Goal: Use online tool/utility: Utilize a website feature to perform a specific function

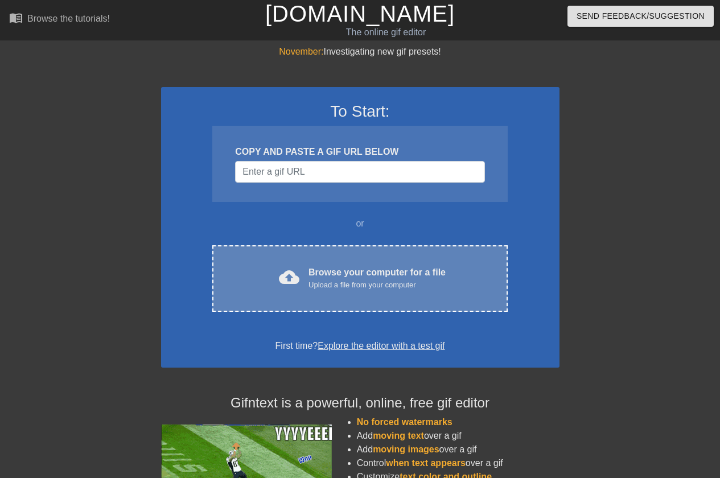
click at [341, 283] on div "Upload a file from your computer" at bounding box center [376, 284] width 137 height 11
click at [340, 285] on div "Upload a file from your computer" at bounding box center [376, 284] width 137 height 11
click at [331, 280] on div "Upload a file from your computer" at bounding box center [376, 284] width 137 height 11
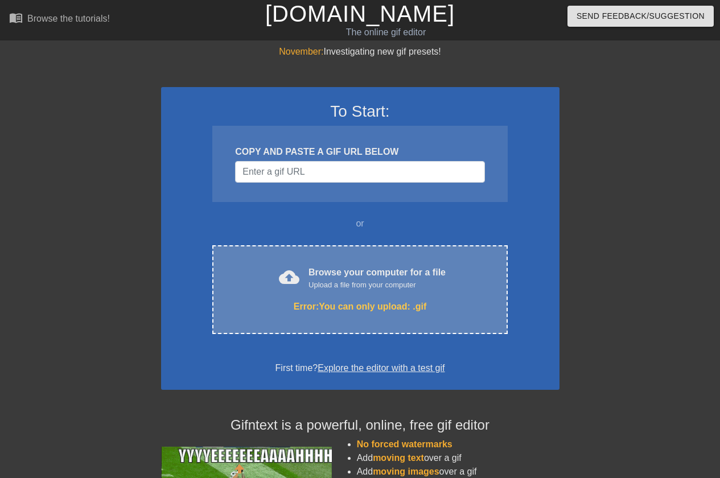
click at [357, 284] on div "Upload a file from your computer" at bounding box center [376, 284] width 137 height 11
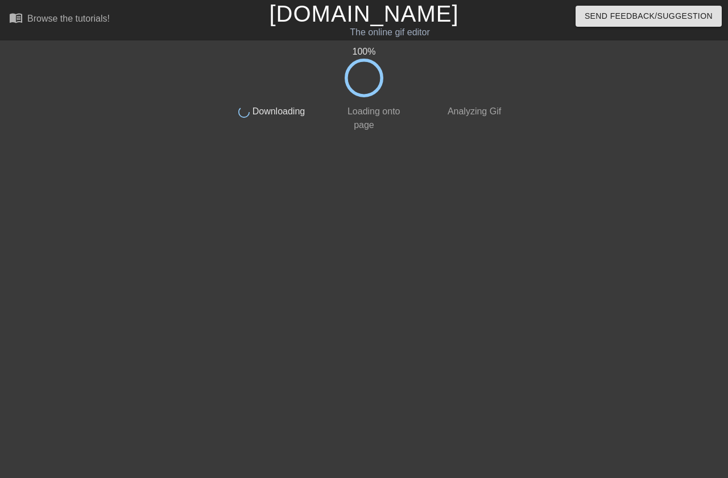
click at [373, 49] on div "100 %" at bounding box center [364, 52] width 286 height 14
click at [370, 56] on div "100 %" at bounding box center [364, 52] width 286 height 14
click at [370, 86] on icon at bounding box center [364, 78] width 39 height 39
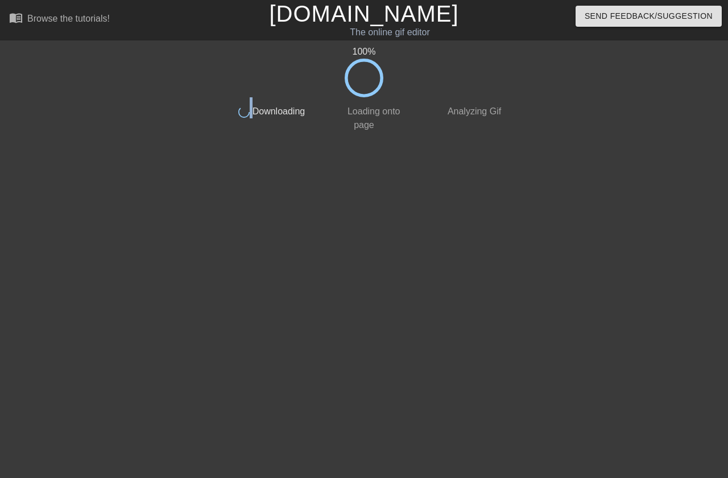
click at [370, 86] on icon at bounding box center [364, 78] width 39 height 39
click at [389, 117] on div "done Loading onto page" at bounding box center [363, 114] width 101 height 35
click at [466, 108] on span "Analyzing Gif" at bounding box center [473, 111] width 56 height 10
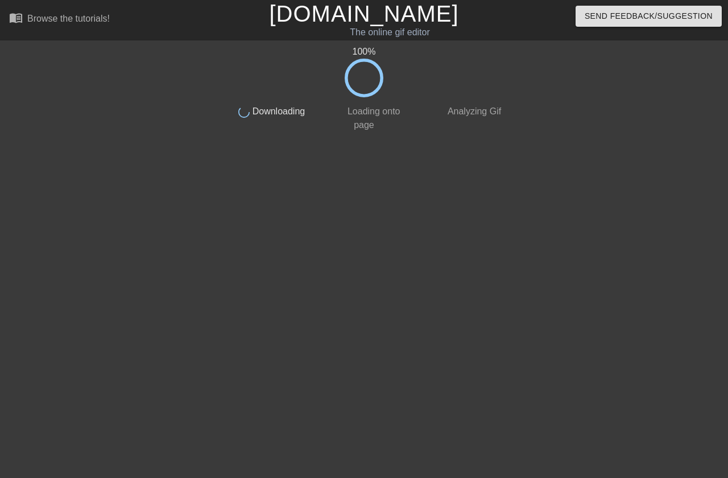
click at [378, 116] on span "Loading onto page" at bounding box center [372, 117] width 55 height 23
click at [92, 22] on div "Browse the tutorials!" at bounding box center [68, 19] width 82 height 10
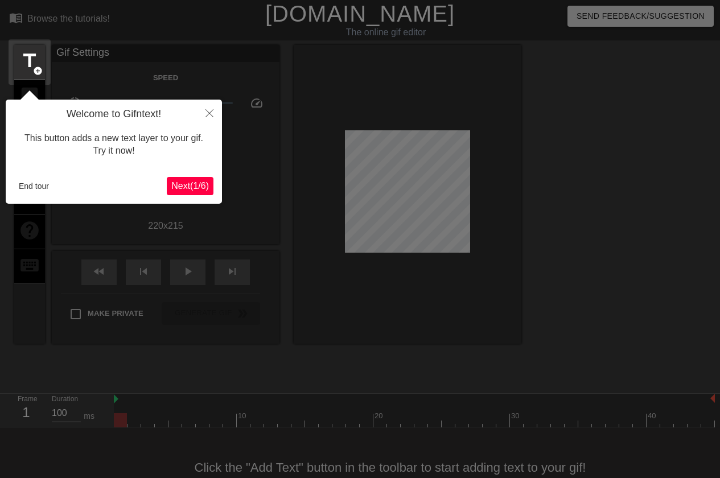
scroll to position [28, 0]
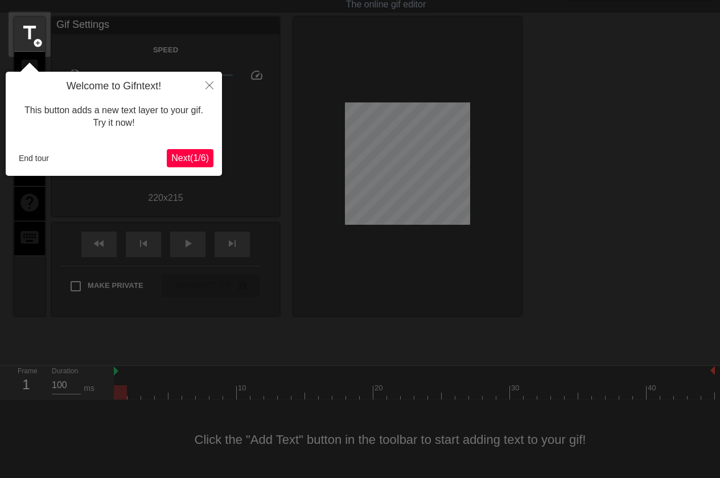
click at [171, 157] on span "Next ( 1 / 6 )" at bounding box center [190, 158] width 38 height 10
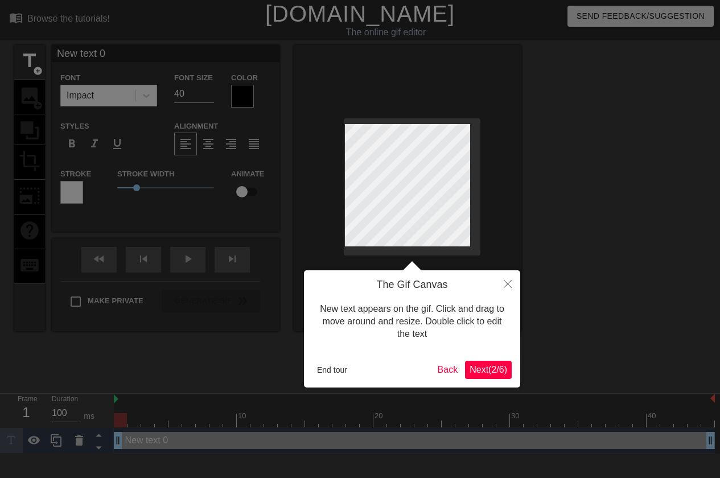
scroll to position [0, 0]
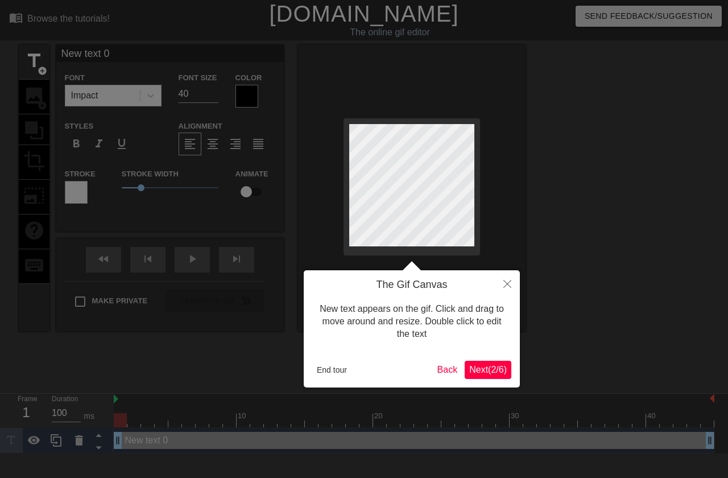
click at [485, 370] on span "Next ( 2 / 6 )" at bounding box center [488, 370] width 38 height 10
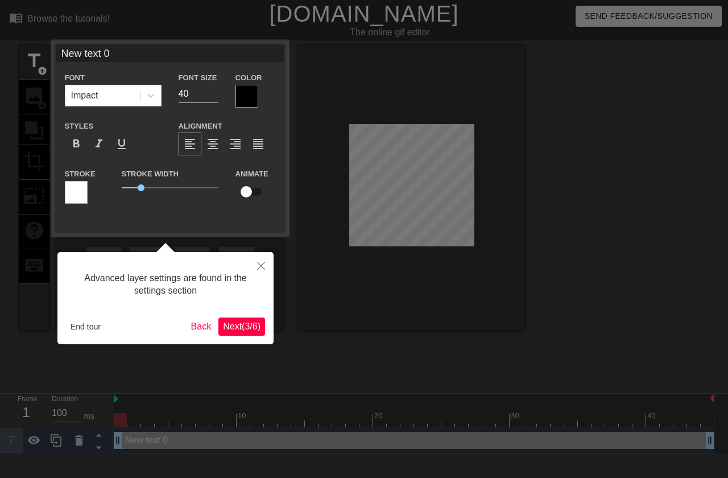
click at [245, 324] on span "Next ( 3 / 6 )" at bounding box center [242, 326] width 38 height 10
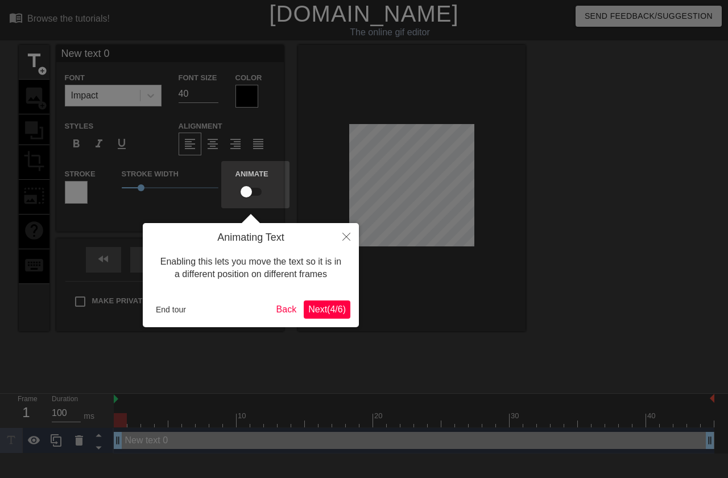
click at [325, 307] on span "Next ( 4 / 6 )" at bounding box center [327, 309] width 38 height 10
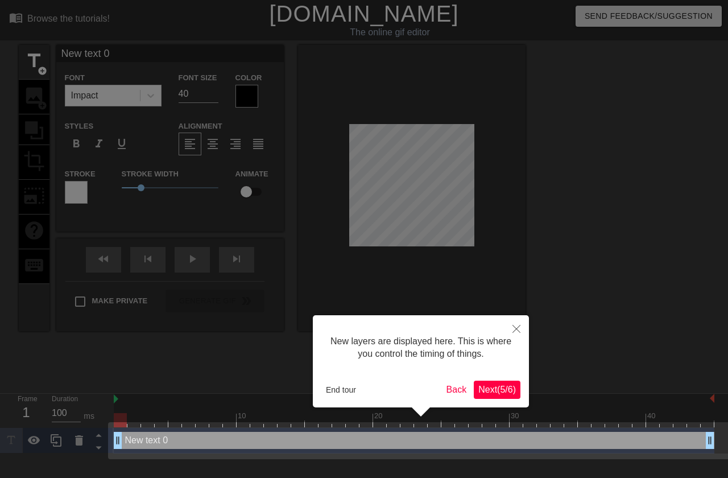
click at [489, 389] on span "Next ( 5 / 6 )" at bounding box center [497, 390] width 38 height 10
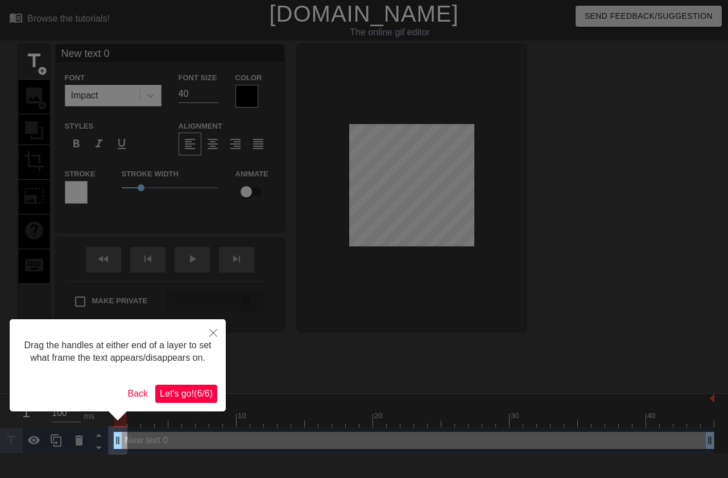
click at [184, 391] on span "Let's go! ( 6 / 6 )" at bounding box center [186, 394] width 53 height 10
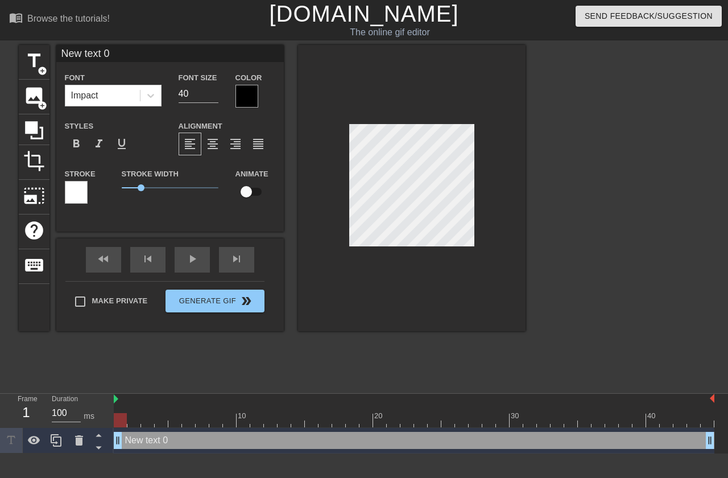
click at [121, 59] on input "New text 0" at bounding box center [170, 53] width 228 height 17
drag, startPoint x: 123, startPoint y: 55, endPoint x: 44, endPoint y: 56, distance: 78.5
click at [44, 56] on div "title add_circle image add_circle crop photo_size_select_large help keyboard Ne…" at bounding box center [272, 188] width 507 height 286
type input "Compass staff"
type input "22"
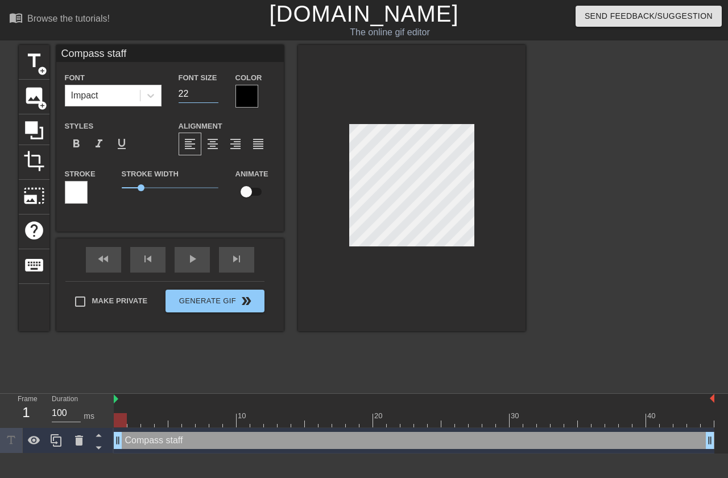
click at [212, 97] on input "22" at bounding box center [199, 94] width 40 height 18
drag, startPoint x: 139, startPoint y: 187, endPoint x: 132, endPoint y: 185, distance: 7.0
click at [132, 185] on span "0.55" at bounding box center [132, 187] width 7 height 7
click at [250, 92] on div at bounding box center [247, 96] width 23 height 23
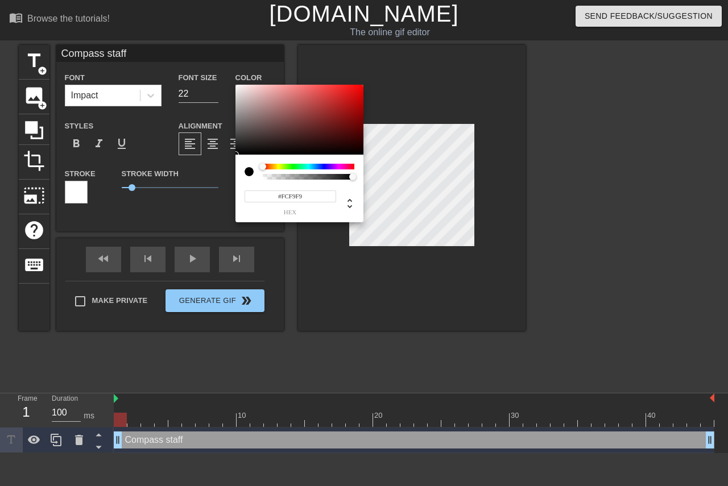
click at [237, 85] on div at bounding box center [300, 120] width 128 height 71
type input "#FFFFFF"
click at [232, 84] on div "#FFFFFF hex" at bounding box center [364, 243] width 728 height 486
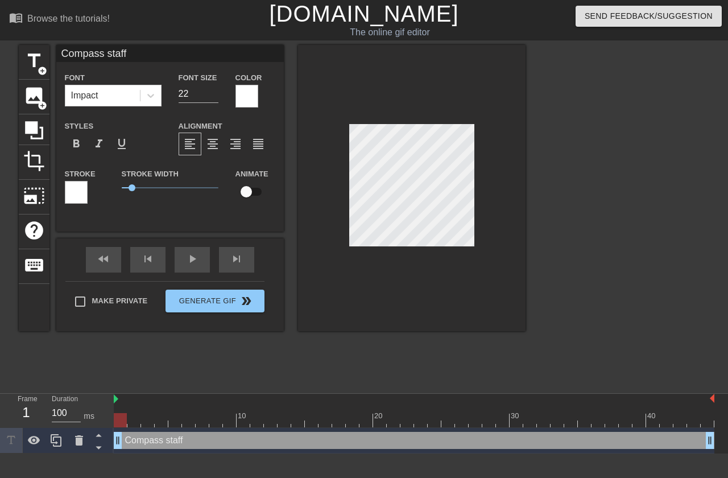
click at [71, 194] on div at bounding box center [76, 192] width 23 height 23
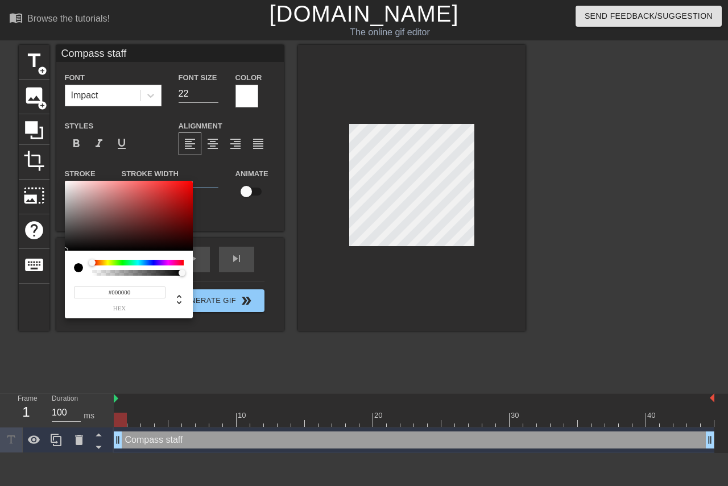
drag, startPoint x: 190, startPoint y: 249, endPoint x: 201, endPoint y: 260, distance: 16.1
click at [201, 260] on div "#000000 hex" at bounding box center [364, 243] width 728 height 486
type input "#0B0B0B"
click at [66, 248] on div at bounding box center [64, 248] width 7 height 7
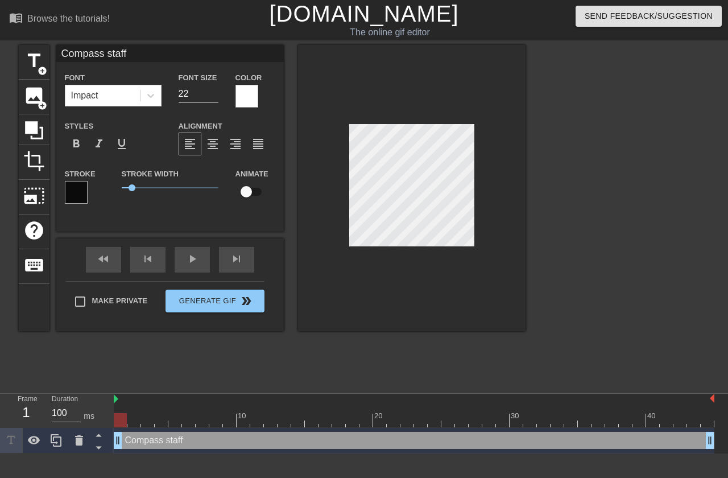
click at [105, 54] on input "Compass staff" at bounding box center [170, 53] width 228 height 17
click at [213, 96] on input "21" at bounding box center [199, 94] width 40 height 18
click at [213, 96] on input "20" at bounding box center [199, 94] width 40 height 18
click at [213, 96] on input "19" at bounding box center [199, 94] width 40 height 18
click at [213, 96] on input "18" at bounding box center [199, 94] width 40 height 18
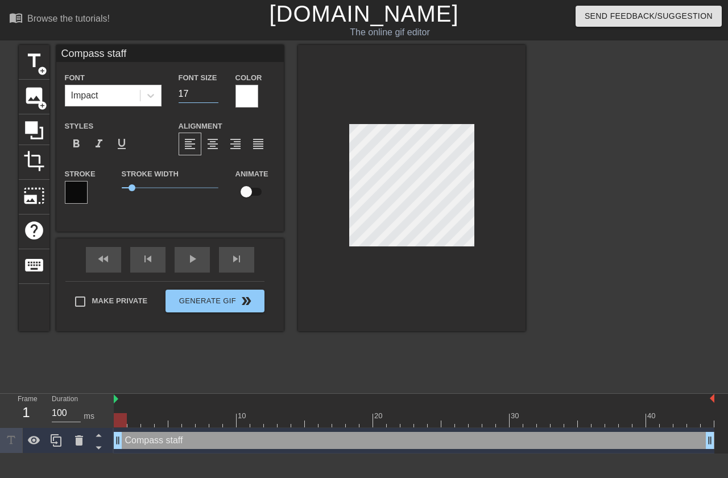
click at [213, 96] on input "17" at bounding box center [199, 94] width 40 height 18
type input "16"
click at [213, 96] on input "16" at bounding box center [199, 94] width 40 height 18
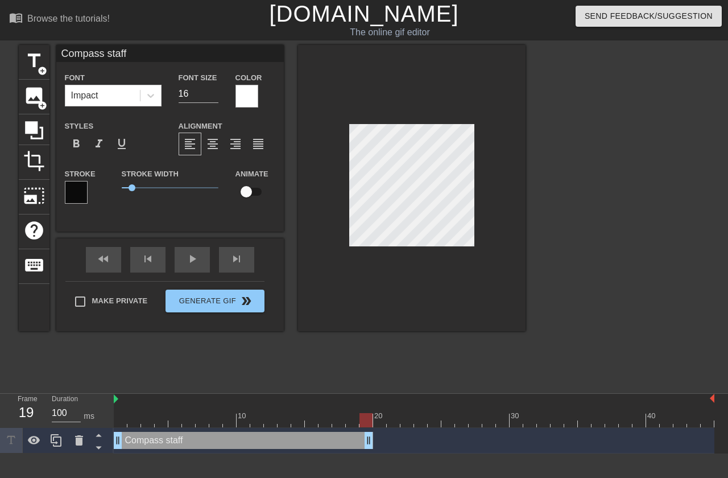
drag, startPoint x: 711, startPoint y: 443, endPoint x: 367, endPoint y: 443, distance: 343.6
drag, startPoint x: 101, startPoint y: 54, endPoint x: 62, endPoint y: 54, distance: 38.7
click at [62, 54] on input "Compass staff" at bounding box center [170, 53] width 228 height 17
click at [31, 60] on span "title" at bounding box center [34, 61] width 22 height 22
type input "New text 1"
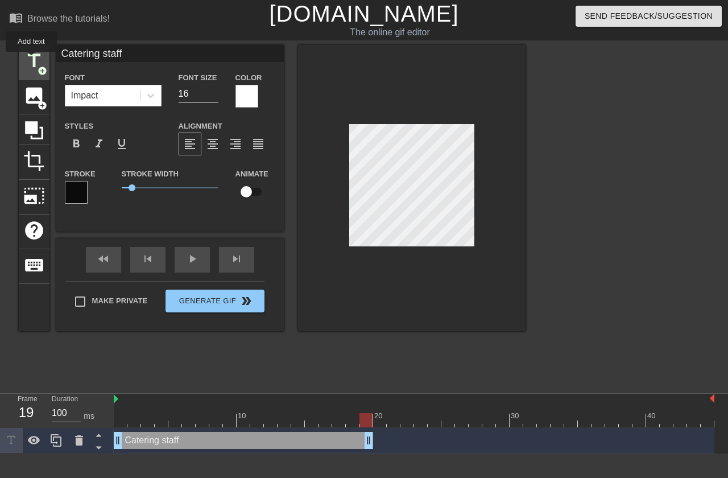
type input "40"
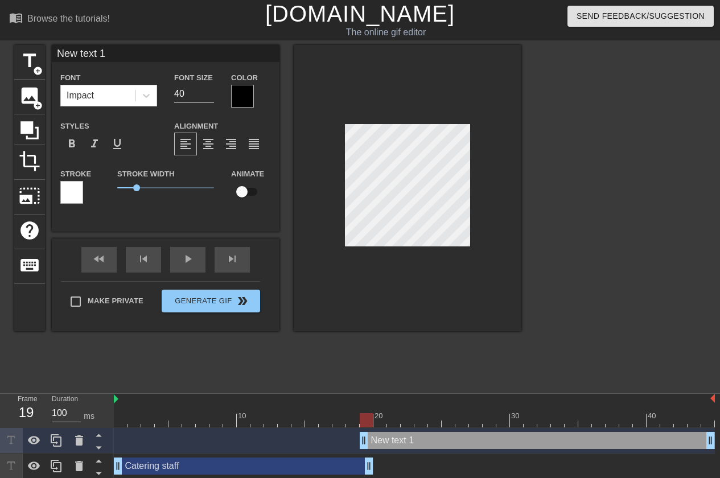
click at [116, 52] on input "New text 1" at bounding box center [166, 53] width 228 height 17
drag, startPoint x: 118, startPoint y: 52, endPoint x: 44, endPoint y: 53, distance: 74.5
click at [44, 53] on div "title add_circle image add_circle crop photo_size_select_large help keyboard Ne…" at bounding box center [267, 188] width 507 height 286
type input "Flatbread"
click at [247, 94] on div at bounding box center [242, 96] width 23 height 23
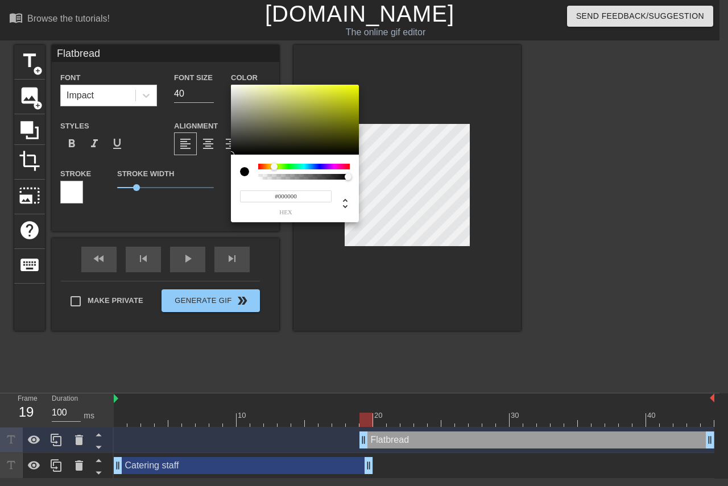
click at [274, 167] on div at bounding box center [304, 167] width 92 height 6
type input "#F7FF45"
drag, startPoint x: 319, startPoint y: 95, endPoint x: 324, endPoint y: 79, distance: 17.3
click at [324, 79] on div "#F7FF45 hex" at bounding box center [364, 243] width 728 height 486
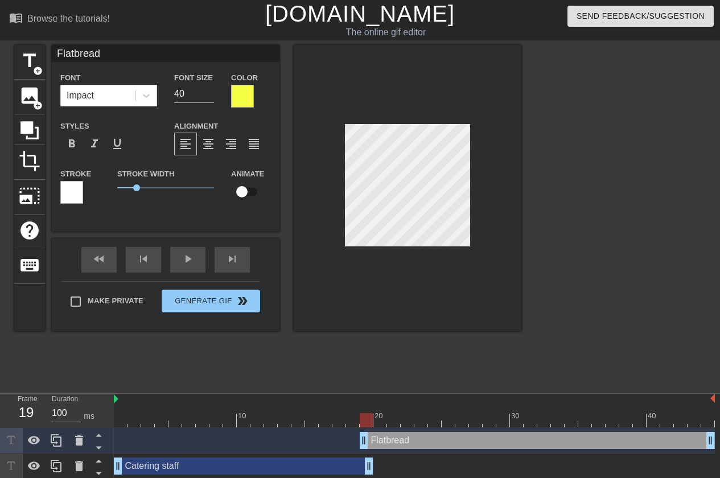
click at [68, 191] on div at bounding box center [71, 192] width 23 height 23
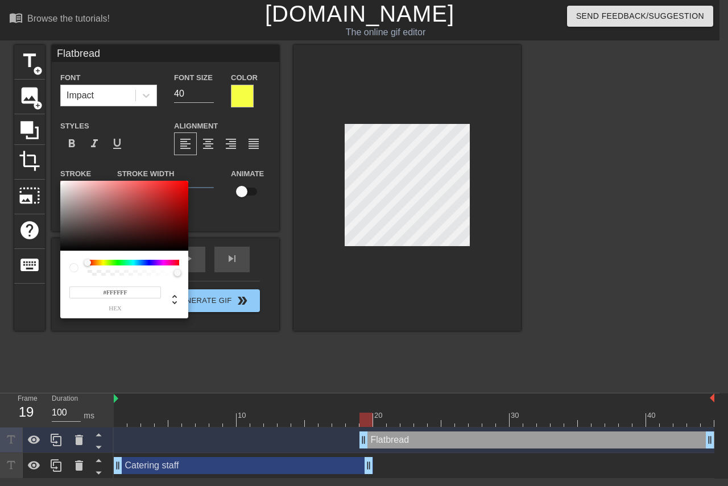
type input "#1B1A1A"
click at [65, 243] on div at bounding box center [124, 216] width 128 height 71
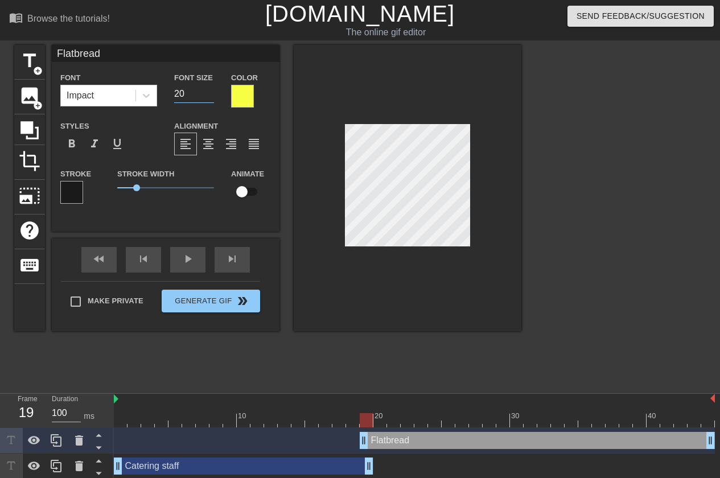
click at [208, 96] on input "20" at bounding box center [194, 94] width 40 height 18
type input "19"
click at [208, 96] on input "19" at bounding box center [194, 94] width 40 height 18
click at [147, 94] on icon at bounding box center [146, 95] width 11 height 11
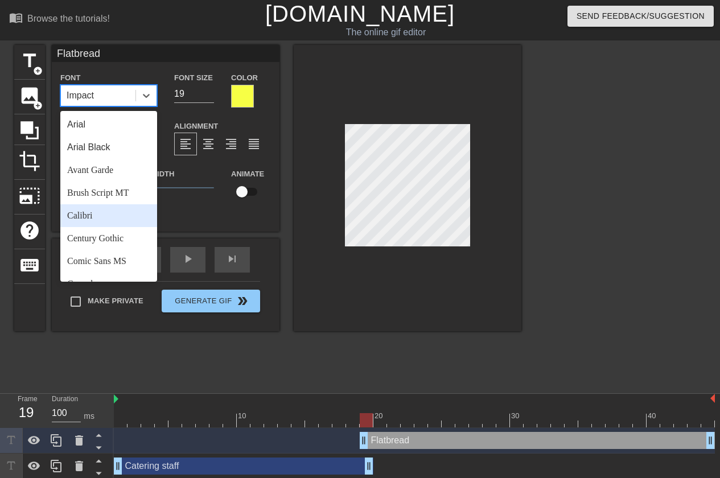
click at [90, 220] on div "Calibri" at bounding box center [108, 215] width 97 height 23
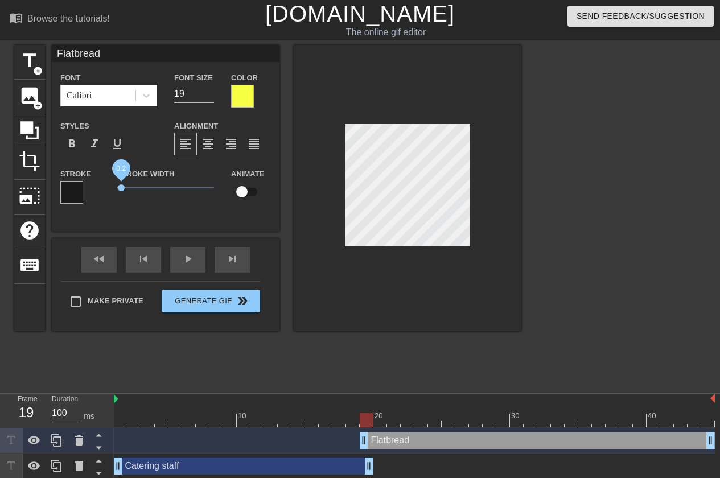
drag, startPoint x: 135, startPoint y: 189, endPoint x: 121, endPoint y: 191, distance: 13.8
click at [121, 191] on span "0.2" at bounding box center [121, 187] width 7 height 7
click at [118, 183] on span "0.05" at bounding box center [165, 188] width 97 height 14
click at [71, 142] on span "format_bold" at bounding box center [72, 144] width 14 height 14
click at [123, 187] on span "0.3" at bounding box center [122, 187] width 7 height 7
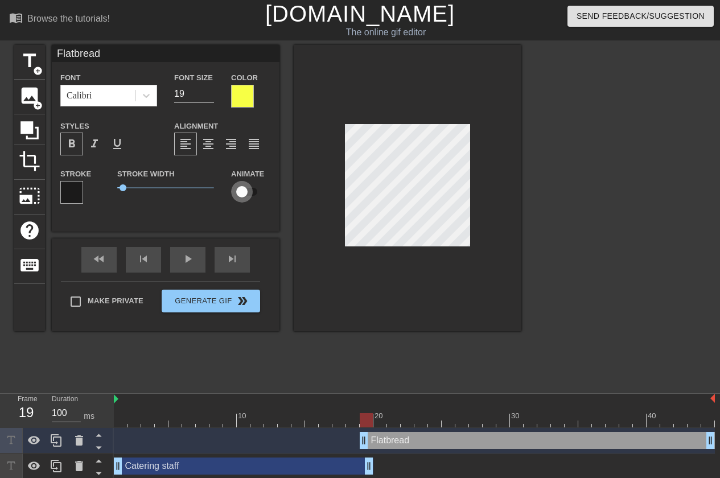
click at [243, 187] on input "checkbox" at bounding box center [241, 192] width 65 height 22
click at [251, 188] on input "checkbox" at bounding box center [252, 192] width 65 height 22
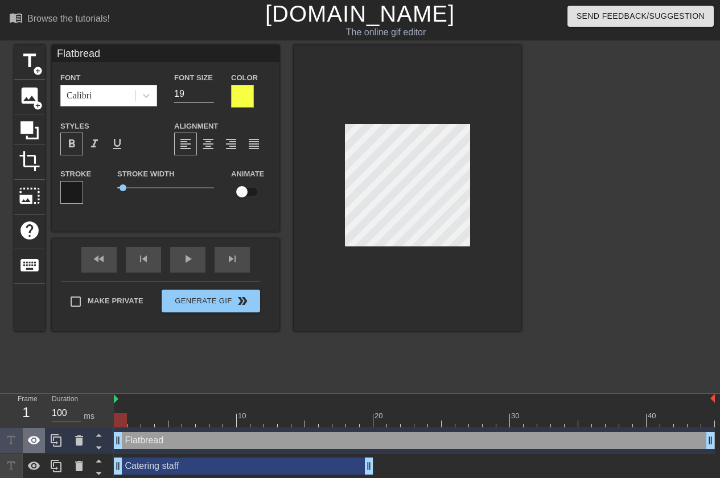
drag, startPoint x: 363, startPoint y: 442, endPoint x: 26, endPoint y: 446, distance: 336.8
click at [26, 446] on div "Frame 1 Duration 100 ms 10 20 30 40 Flatbread drag_handle drag_handle Catering …" at bounding box center [360, 436] width 720 height 85
click at [247, 192] on input "checkbox" at bounding box center [241, 192] width 65 height 22
checkbox input "true"
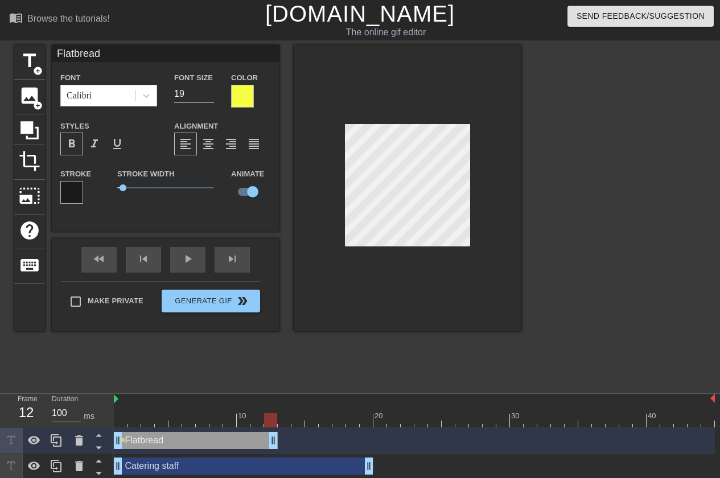
drag, startPoint x: 707, startPoint y: 439, endPoint x: 267, endPoint y: 443, distance: 440.3
drag, startPoint x: 273, startPoint y: 444, endPoint x: 282, endPoint y: 443, distance: 9.2
drag, startPoint x: 287, startPoint y: 446, endPoint x: 296, endPoint y: 444, distance: 9.8
drag, startPoint x: 300, startPoint y: 445, endPoint x: 312, endPoint y: 444, distance: 12.0
drag, startPoint x: 312, startPoint y: 446, endPoint x: 323, endPoint y: 447, distance: 10.3
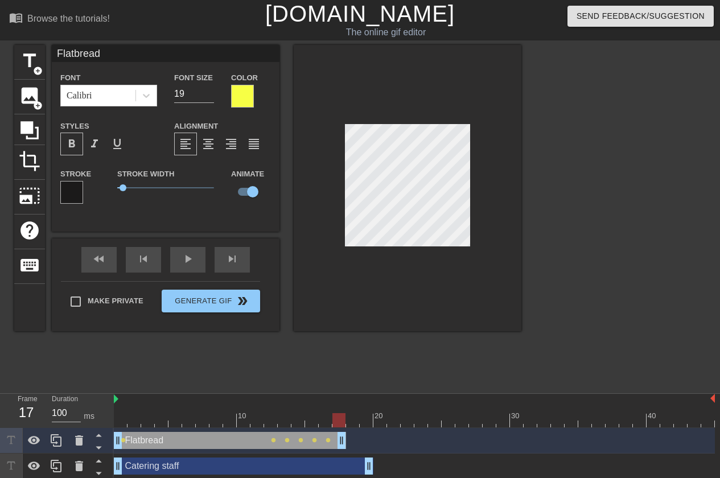
drag, startPoint x: 326, startPoint y: 447, endPoint x: 337, endPoint y: 446, distance: 11.4
drag, startPoint x: 340, startPoint y: 447, endPoint x: 353, endPoint y: 443, distance: 13.1
drag, startPoint x: 353, startPoint y: 445, endPoint x: 367, endPoint y: 443, distance: 13.9
drag, startPoint x: 370, startPoint y: 447, endPoint x: 396, endPoint y: 444, distance: 26.3
drag, startPoint x: 396, startPoint y: 448, endPoint x: 404, endPoint y: 448, distance: 8.5
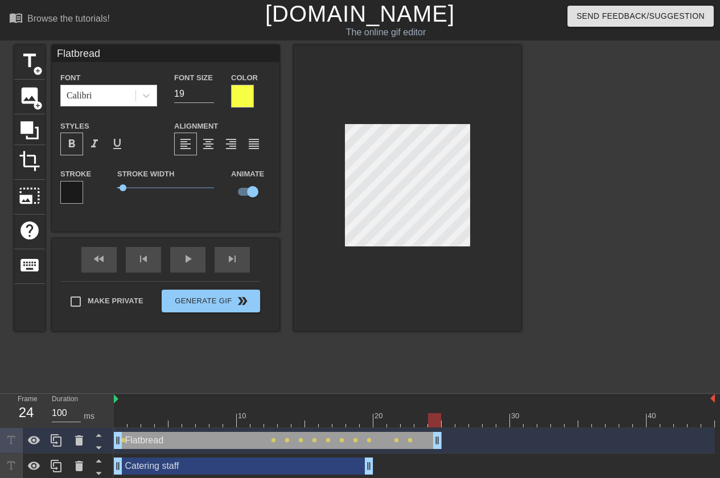
drag, startPoint x: 411, startPoint y: 448, endPoint x: 440, endPoint y: 443, distance: 29.9
drag, startPoint x: 439, startPoint y: 447, endPoint x: 468, endPoint y: 443, distance: 29.3
drag, startPoint x: 464, startPoint y: 445, endPoint x: 492, endPoint y: 444, distance: 27.3
click at [209, 96] on input "18" at bounding box center [194, 94] width 40 height 18
click at [209, 96] on input "17" at bounding box center [194, 94] width 40 height 18
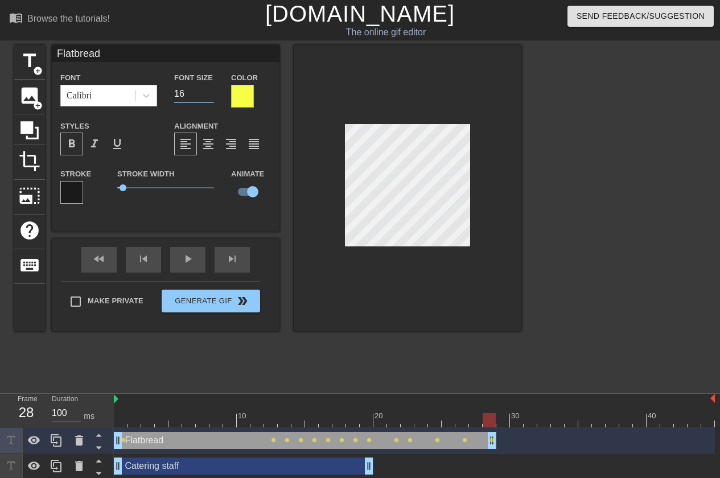
click at [209, 96] on input "16" at bounding box center [194, 94] width 40 height 18
drag, startPoint x: 493, startPoint y: 446, endPoint x: 501, endPoint y: 446, distance: 8.5
click at [211, 97] on input "15" at bounding box center [194, 94] width 40 height 18
click at [211, 97] on input "14" at bounding box center [194, 94] width 40 height 18
drag, startPoint x: 507, startPoint y: 447, endPoint x: 519, endPoint y: 446, distance: 12.0
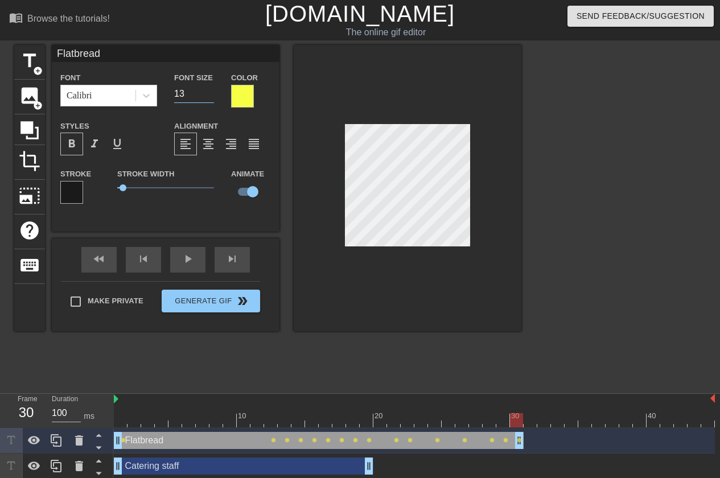
type input "13"
click at [210, 94] on input "13" at bounding box center [194, 94] width 40 height 18
drag, startPoint x: 519, startPoint y: 444, endPoint x: 544, endPoint y: 445, distance: 25.0
drag, startPoint x: 546, startPoint y: 445, endPoint x: 560, endPoint y: 445, distance: 14.2
drag, startPoint x: 561, startPoint y: 446, endPoint x: 570, endPoint y: 445, distance: 8.6
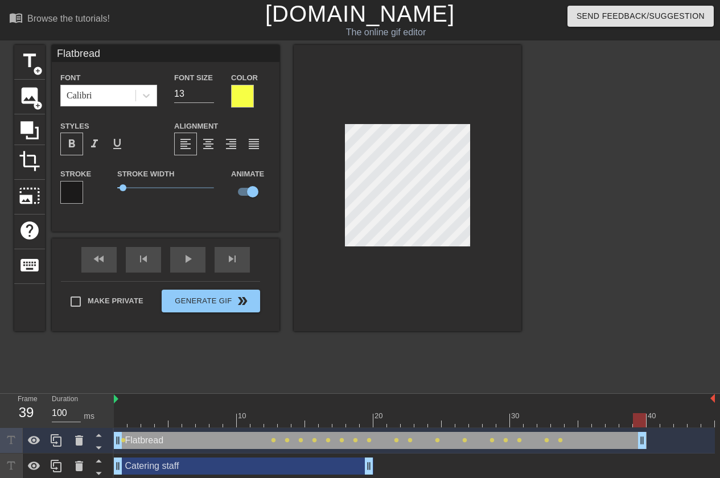
drag, startPoint x: 576, startPoint y: 445, endPoint x: 639, endPoint y: 441, distance: 63.2
drag, startPoint x: 644, startPoint y: 447, endPoint x: 721, endPoint y: 444, distance: 77.4
click at [719, 444] on html "menu_book Browse the tutorials! [DOMAIN_NAME] The online gif editor Send Feedba…" at bounding box center [360, 239] width 720 height 479
click at [30, 61] on span "title" at bounding box center [30, 61] width 22 height 22
type input "New text 2"
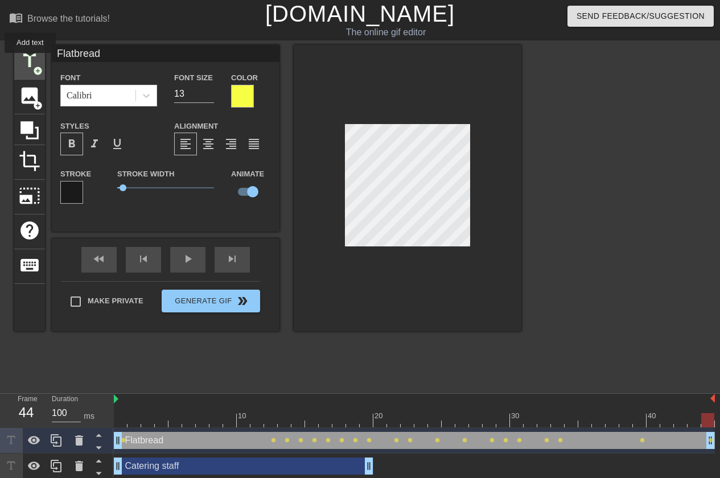
type input "40"
checkbox input "false"
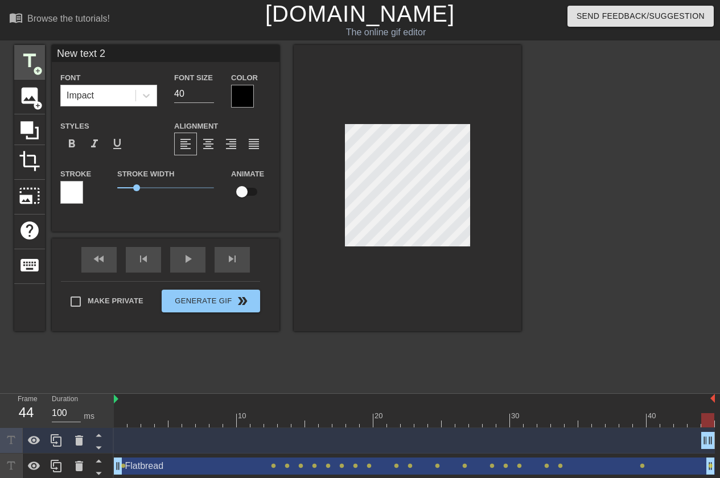
drag, startPoint x: 135, startPoint y: 54, endPoint x: 39, endPoint y: 51, distance: 96.2
click at [42, 50] on div "title add_circle image add_circle crop photo_size_select_large help keyboard Ne…" at bounding box center [267, 188] width 507 height 286
drag, startPoint x: 702, startPoint y: 443, endPoint x: 608, endPoint y: 443, distance: 94.4
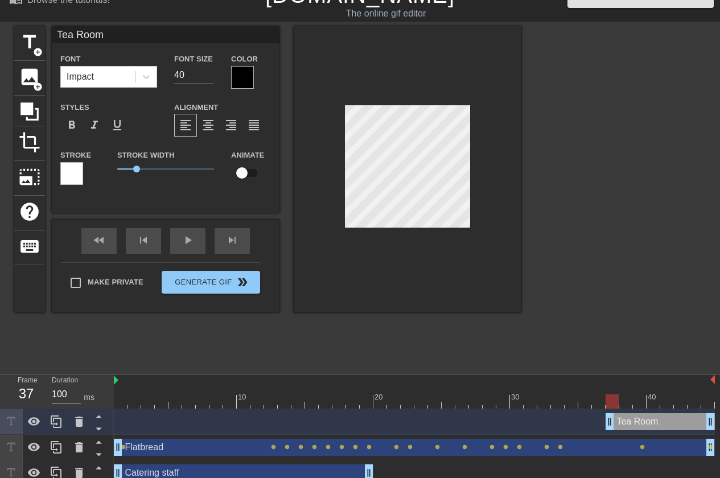
scroll to position [29, 0]
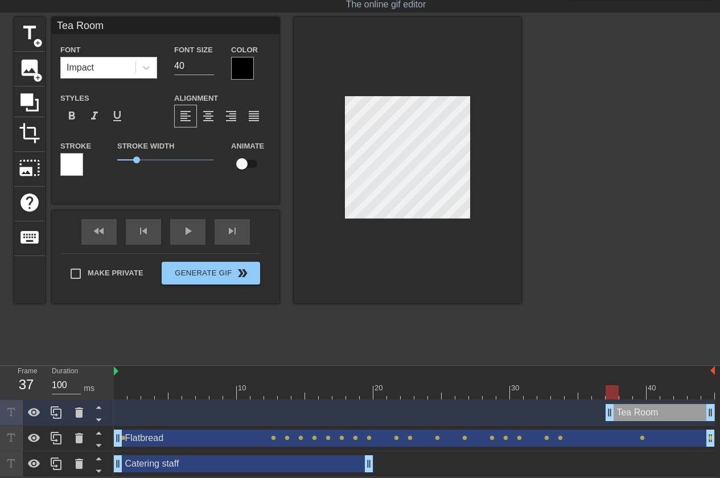
click at [163, 468] on div "Catering staff drag_handle drag_handle" at bounding box center [243, 463] width 259 height 17
type input "Catering staff"
type input "16"
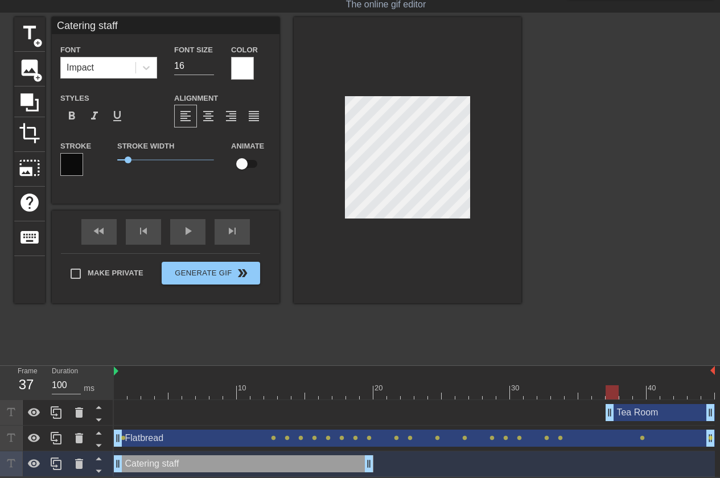
click at [126, 388] on div at bounding box center [414, 392] width 601 height 14
click at [25, 40] on span "title" at bounding box center [30, 33] width 22 height 22
type input "New text 3"
type input "40"
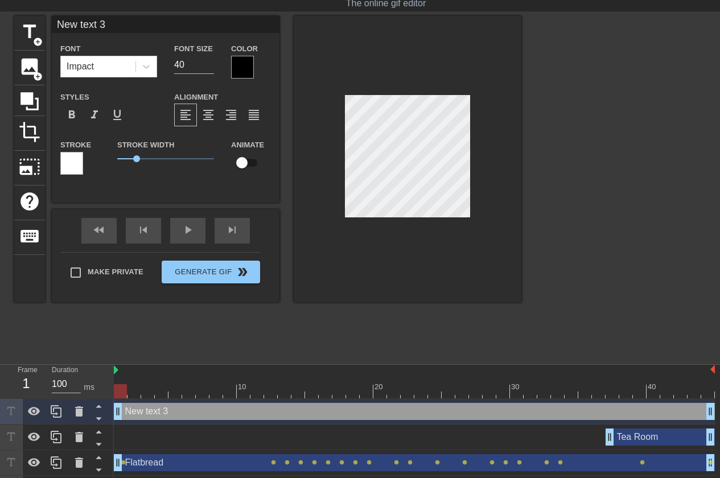
drag, startPoint x: 110, startPoint y: 25, endPoint x: 52, endPoint y: 23, distance: 58.6
click at [52, 23] on input "New text 3" at bounding box center [166, 24] width 228 height 17
type input "You"
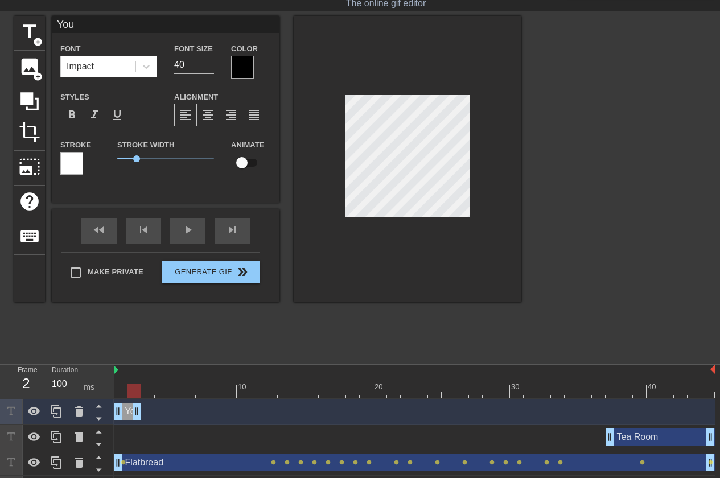
drag, startPoint x: 708, startPoint y: 413, endPoint x: 134, endPoint y: 415, distance: 574.0
drag, startPoint x: 135, startPoint y: 414, endPoint x: 248, endPoint y: 424, distance: 113.1
click at [248, 424] on div "You drag_handle drag_handle" at bounding box center [414, 412] width 601 height 26
drag, startPoint x: 245, startPoint y: 412, endPoint x: 191, endPoint y: 415, distance: 54.2
drag, startPoint x: 192, startPoint y: 416, endPoint x: 265, endPoint y: 420, distance: 73.0
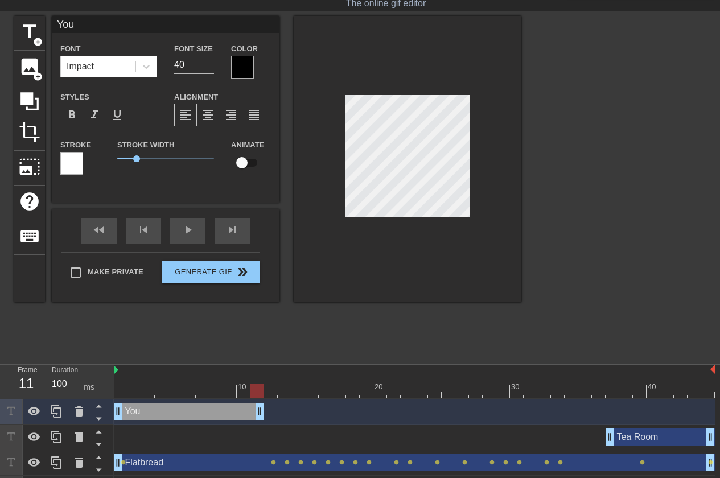
click at [265, 420] on div "You drag_handle drag_handle" at bounding box center [414, 412] width 601 height 26
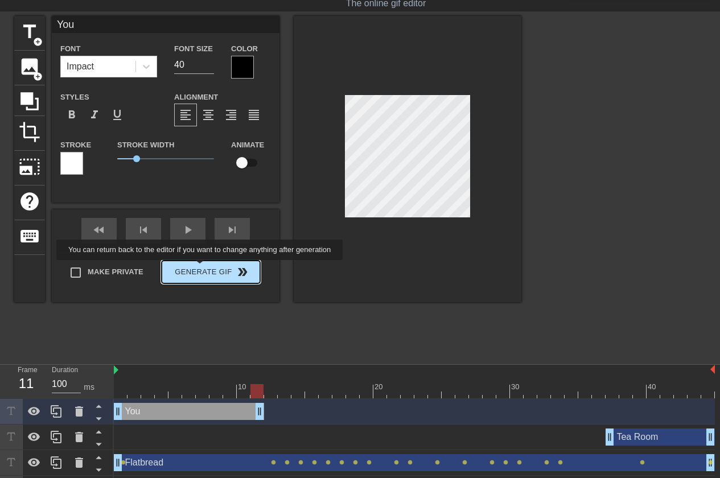
click at [201, 268] on div "Make Private Generate Gif double_arrow" at bounding box center [160, 274] width 199 height 45
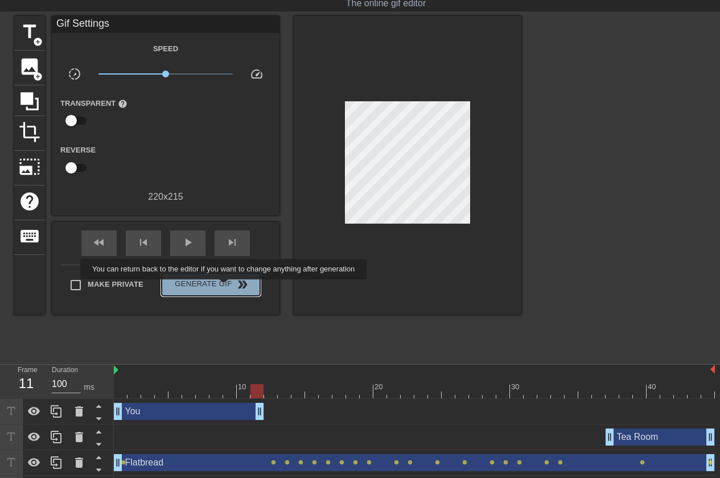
click at [225, 287] on span "Generate Gif double_arrow" at bounding box center [210, 285] width 89 height 14
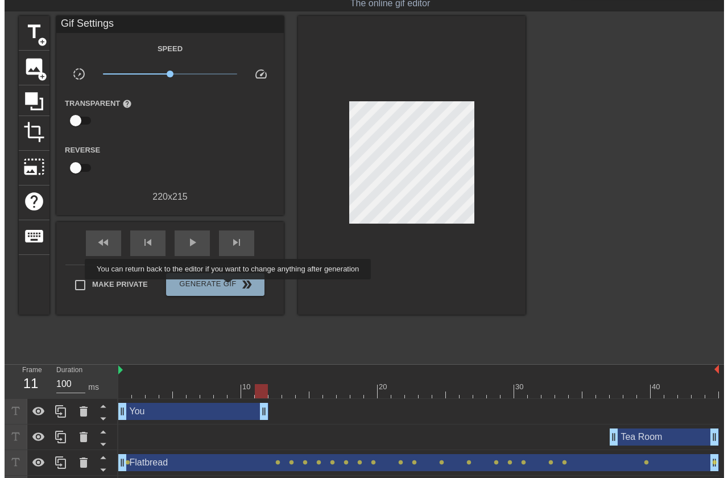
scroll to position [0, 0]
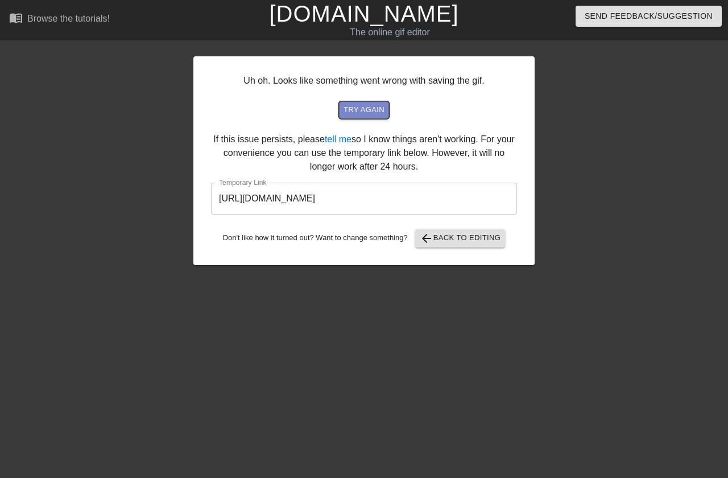
click at [365, 108] on span "try again" at bounding box center [364, 110] width 41 height 13
click at [374, 110] on span "try again" at bounding box center [364, 110] width 41 height 13
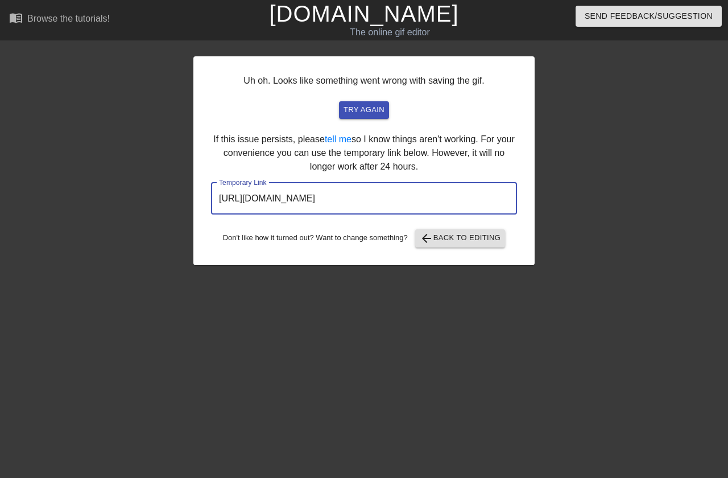
drag, startPoint x: 465, startPoint y: 204, endPoint x: 218, endPoint y: 199, distance: 247.5
click at [218, 199] on input "[URL][DOMAIN_NAME]" at bounding box center [364, 199] width 306 height 32
